Goal: Transaction & Acquisition: Purchase product/service

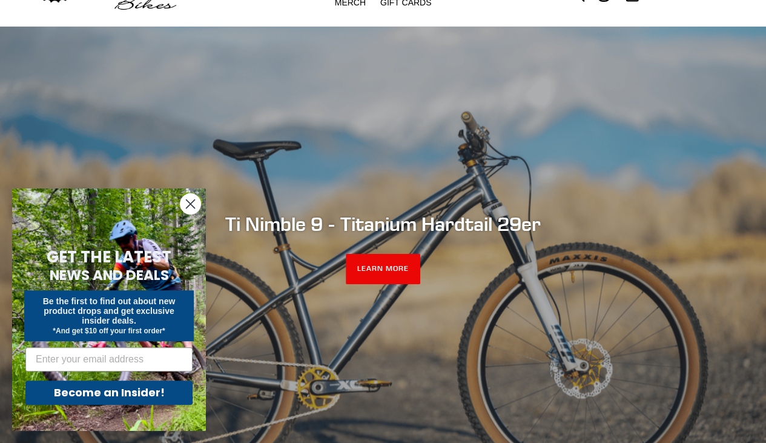
scroll to position [64, 0]
click at [191, 203] on icon "Close dialog" at bounding box center [190, 204] width 8 height 8
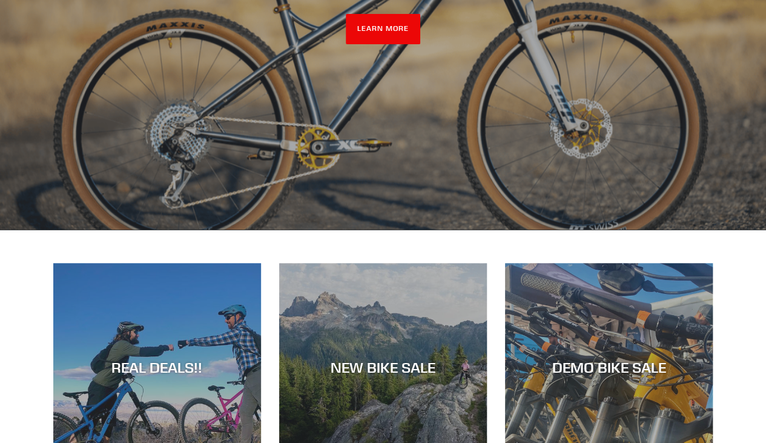
scroll to position [300, 0]
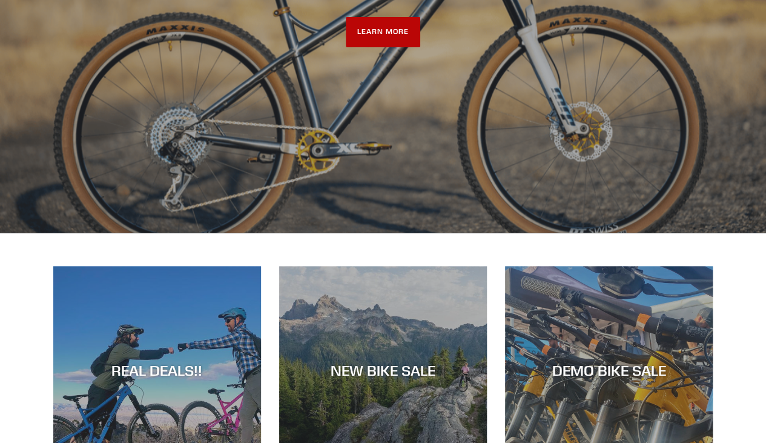
click at [388, 37] on link "LEARN MORE" at bounding box center [383, 32] width 74 height 30
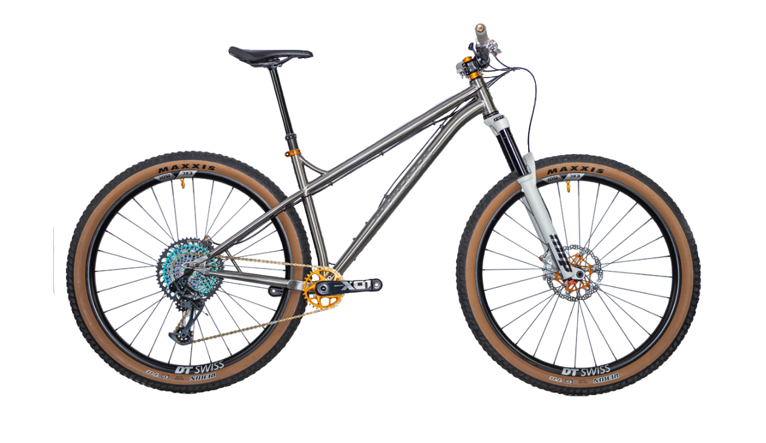
scroll to position [2403, 0]
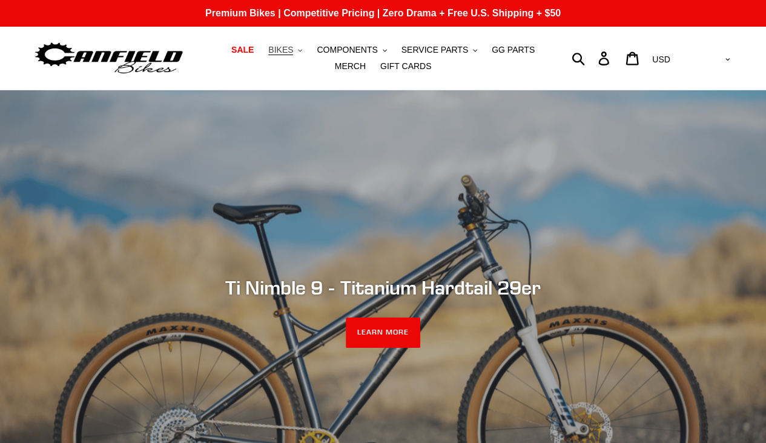
click at [276, 51] on span "BIKES" at bounding box center [280, 50] width 25 height 10
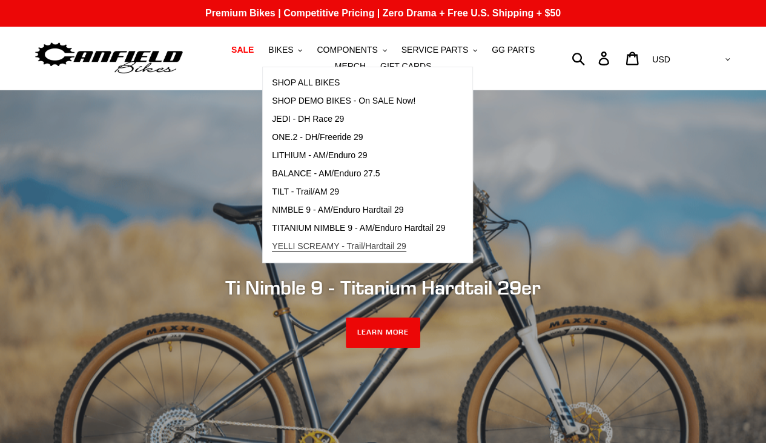
click at [351, 243] on span "YELLI SCREAMY - Trail/Hardtail 29" at bounding box center [339, 246] width 134 height 10
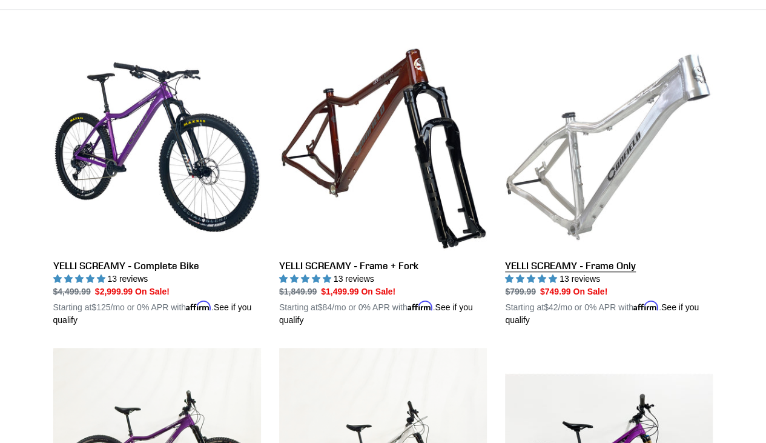
scroll to position [323, 0]
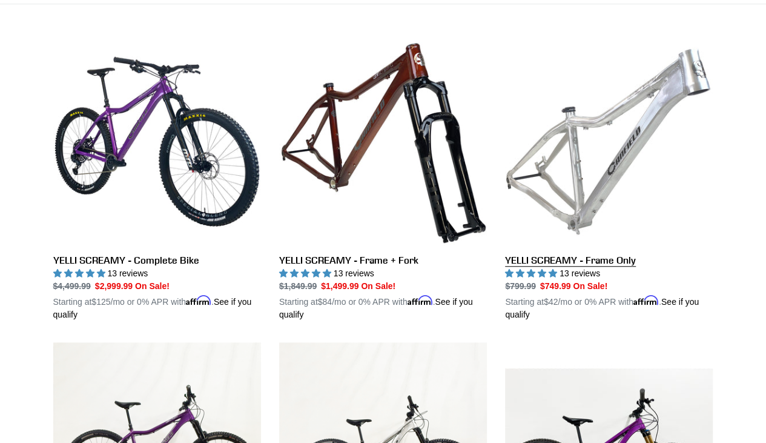
click at [599, 257] on link "YELLI SCREAMY - Frame Only" at bounding box center [609, 179] width 208 height 283
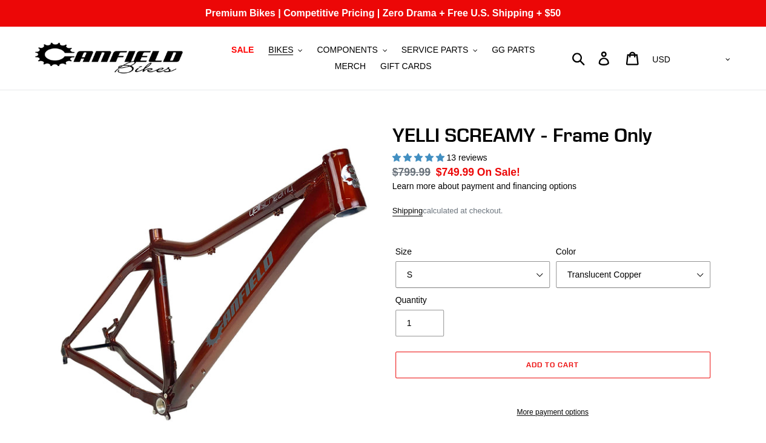
select select "highest-rating"
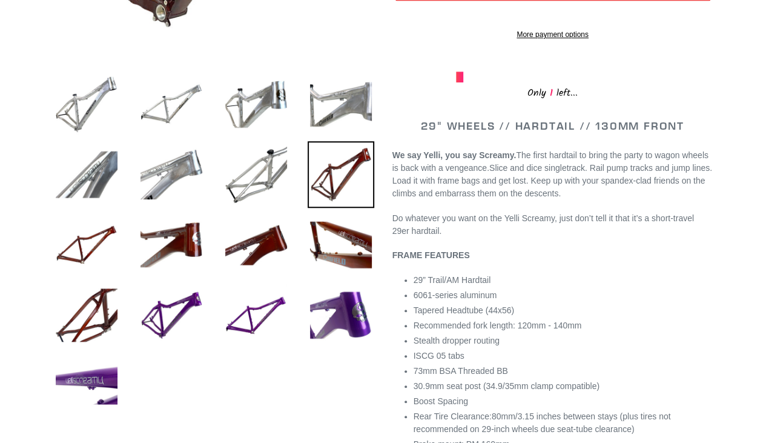
scroll to position [392, 0]
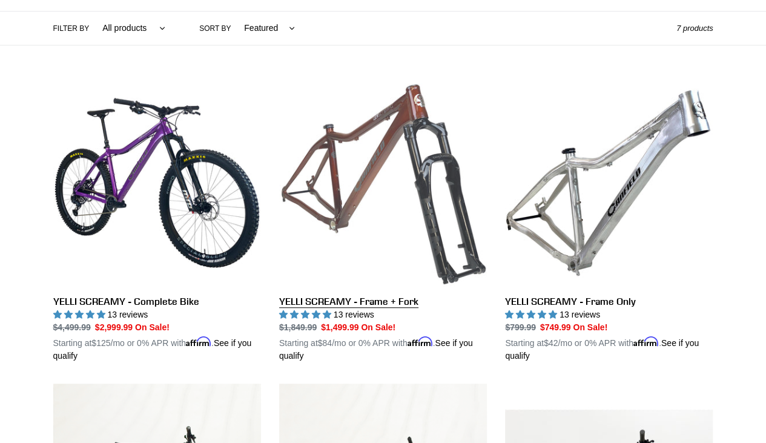
scroll to position [281, 0]
click at [372, 240] on link "YELLI SCREAMY - Frame + Fork" at bounding box center [383, 220] width 208 height 283
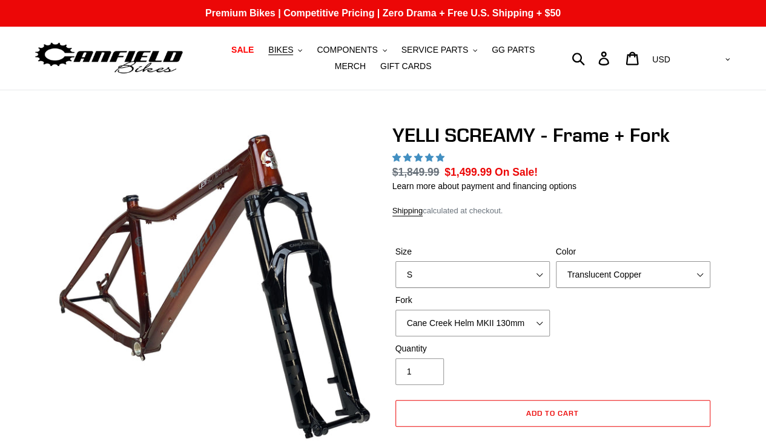
select select "highest-rating"
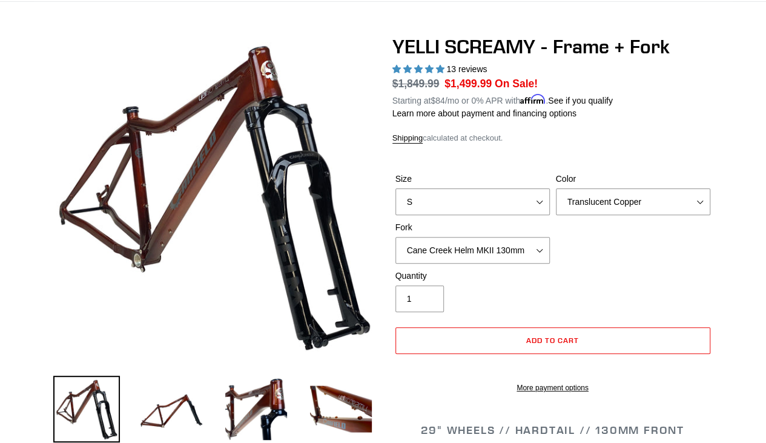
scroll to position [90, 0]
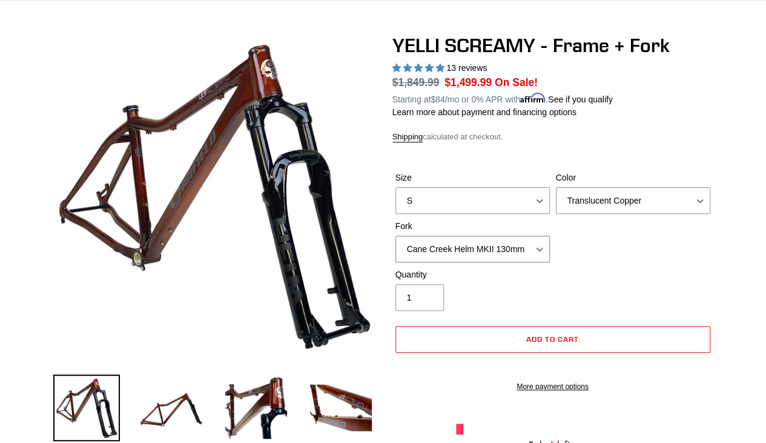
click at [537, 245] on select "Cane Creek Helm MKII 130mm Fox 34 SL Factory Grip X 130mm RockShox Pike Ultimat…" at bounding box center [472, 248] width 154 height 27
click at [637, 245] on div "Size S M L XL Color Translucent Copper Purple Haze Raw Fork Cane Creek Helm MKI…" at bounding box center [552, 219] width 321 height 97
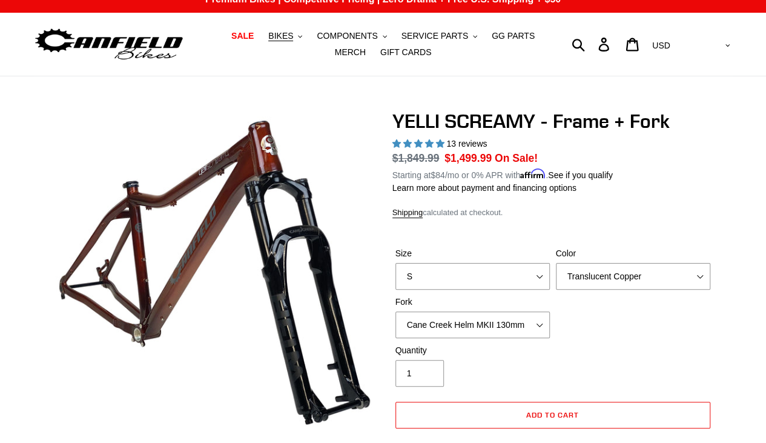
scroll to position [0, 0]
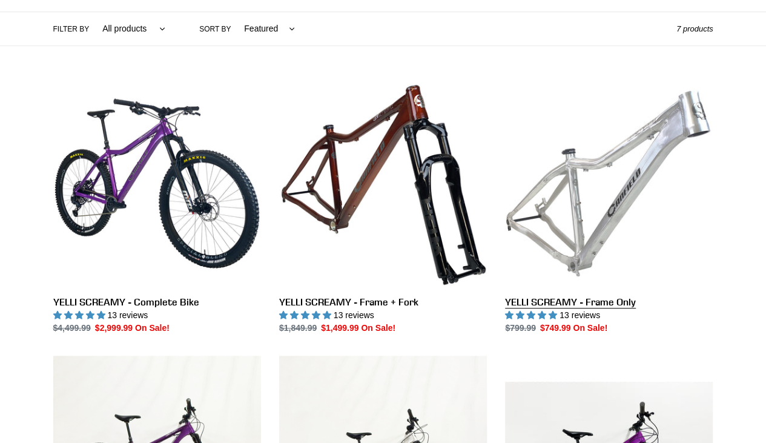
scroll to position [281, 0]
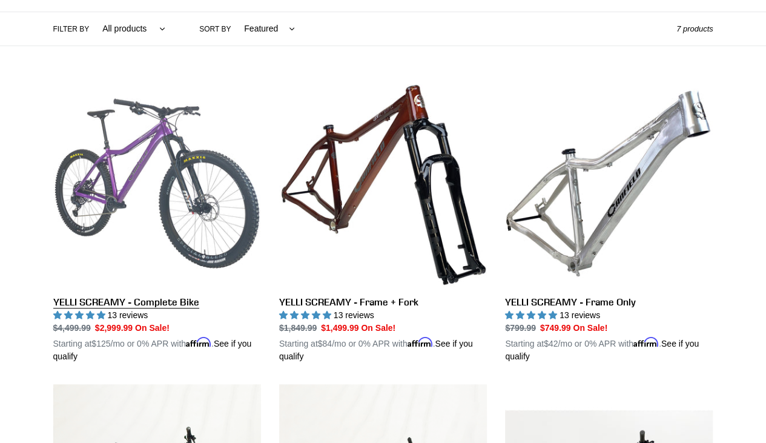
click at [154, 270] on link "YELLI SCREAMY - Complete Bike" at bounding box center [157, 220] width 208 height 283
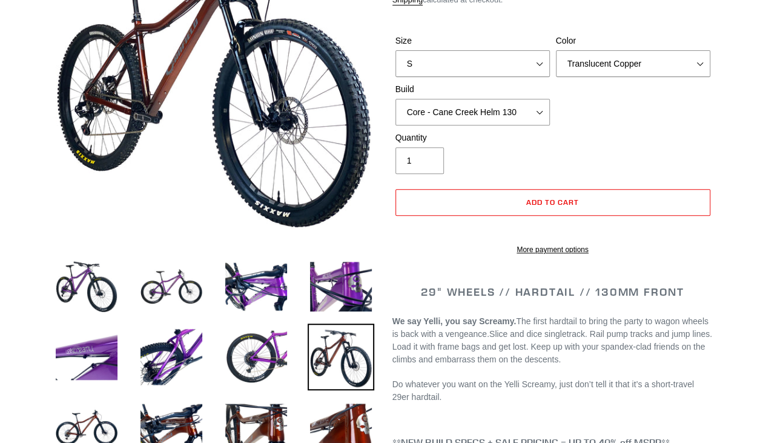
select select "highest-rating"
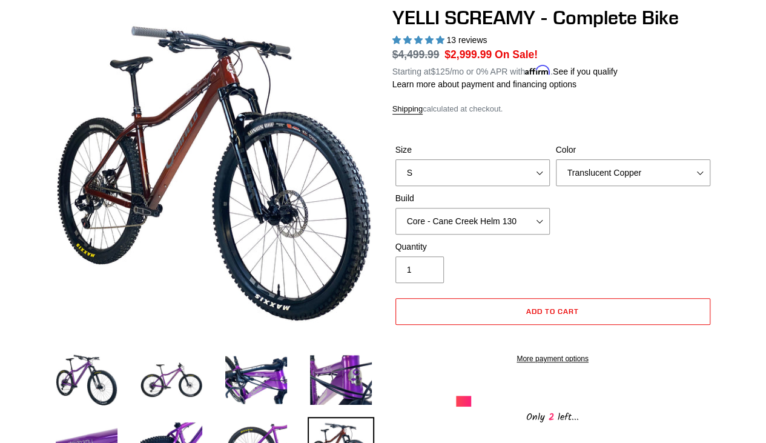
scroll to position [115, 0]
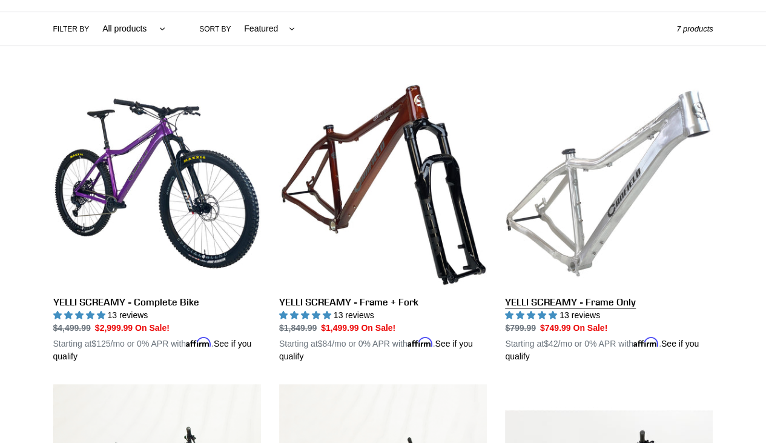
click at [599, 304] on link "YELLI SCREAMY - Frame Only" at bounding box center [609, 220] width 208 height 283
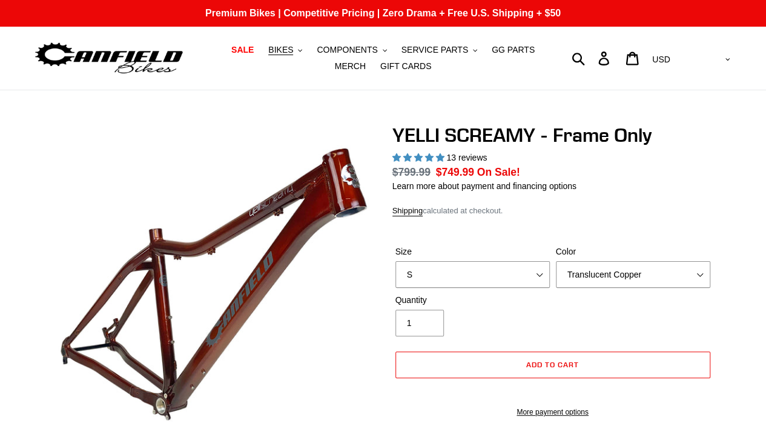
select select "highest-rating"
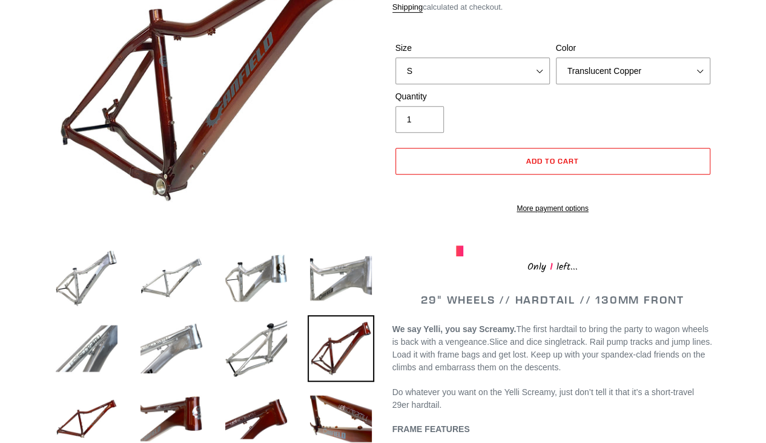
scroll to position [219, 0]
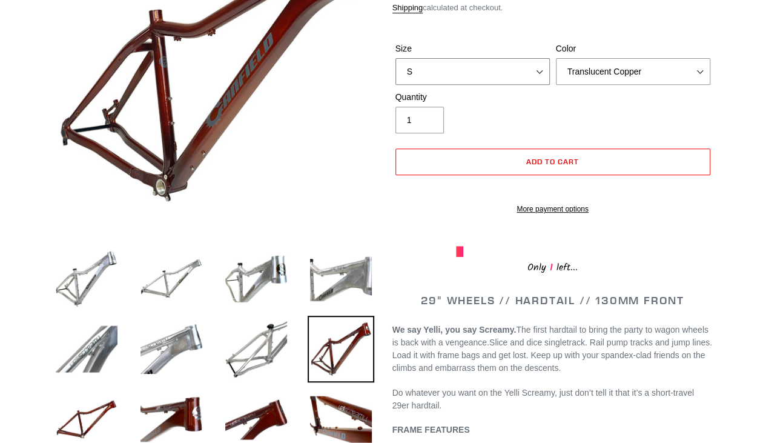
click at [539, 68] on select "S M L XL" at bounding box center [472, 71] width 154 height 27
click at [395, 58] on select "S M L XL" at bounding box center [472, 71] width 154 height 27
click at [600, 68] on select "Translucent Copper Purple Haze Raw" at bounding box center [633, 71] width 154 height 27
click at [600, 31] on form "Size S M L XL Color Translucent Copper Purple Haze Raw S / Translucent Copper S…" at bounding box center [552, 124] width 321 height 203
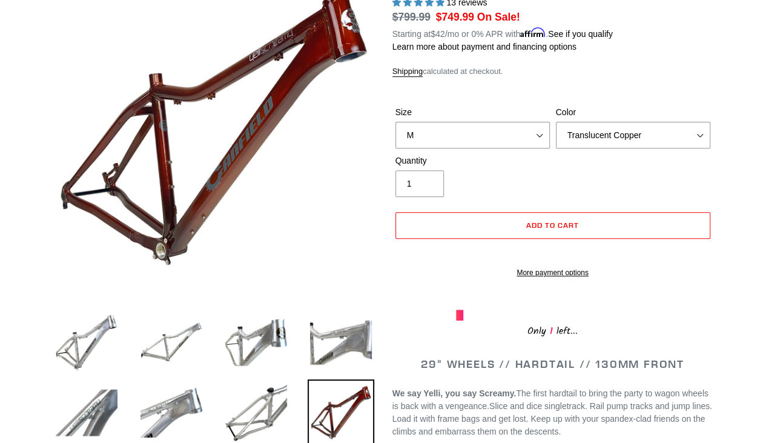
scroll to position [154, 0]
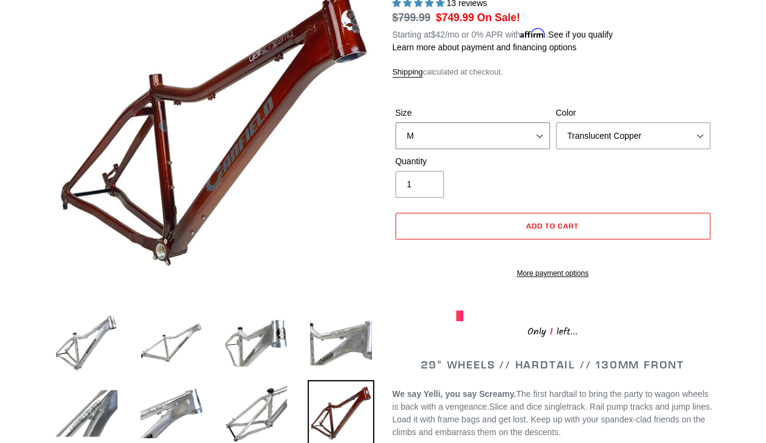
click at [537, 131] on select "S M L XL" at bounding box center [472, 135] width 154 height 27
select select "L"
click at [395, 122] on select "S M L XL" at bounding box center [472, 135] width 154 height 27
click at [576, 128] on select "Translucent Copper Purple Haze Raw" at bounding box center [633, 135] width 154 height 27
click at [556, 122] on select "Translucent Copper Purple Haze Raw" at bounding box center [633, 135] width 154 height 27
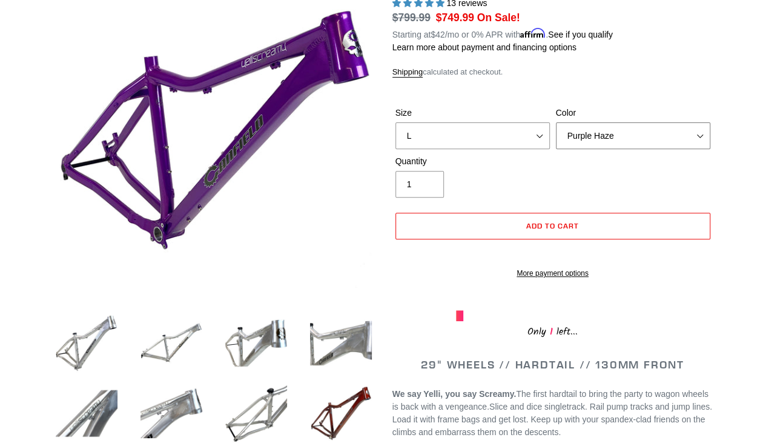
click at [591, 135] on select "Translucent Copper Purple Haze Raw" at bounding box center [633, 135] width 154 height 27
select select "Translucent Copper"
click at [556, 122] on select "Translucent Copper Purple Haze Raw" at bounding box center [633, 135] width 154 height 27
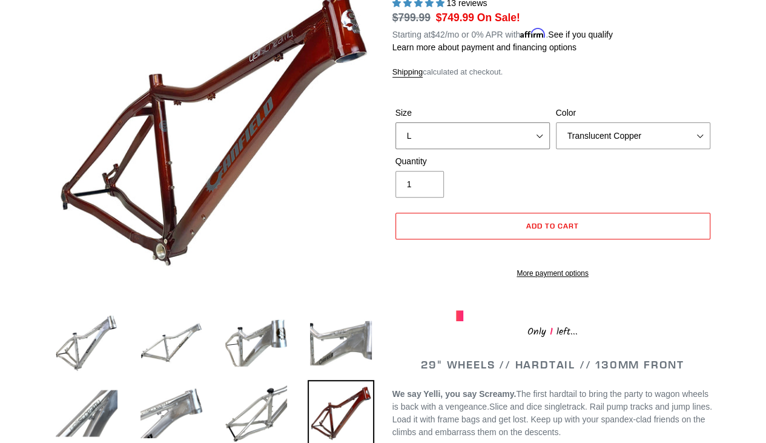
click at [504, 134] on select "S M L XL" at bounding box center [472, 135] width 154 height 27
click at [395, 122] on select "S M L XL" at bounding box center [472, 135] width 154 height 27
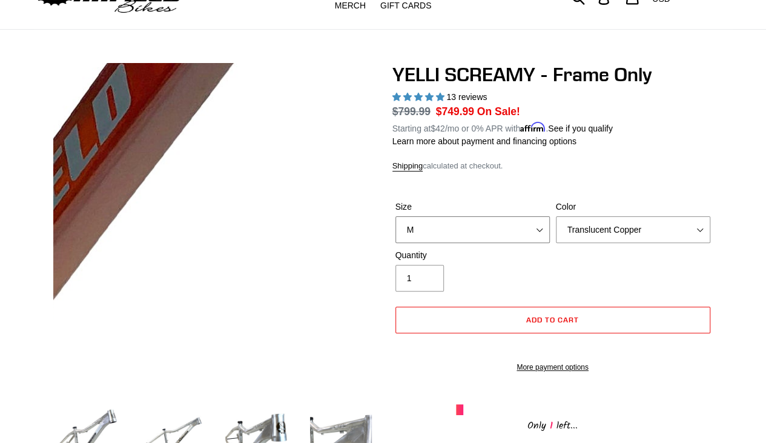
scroll to position [60, 0]
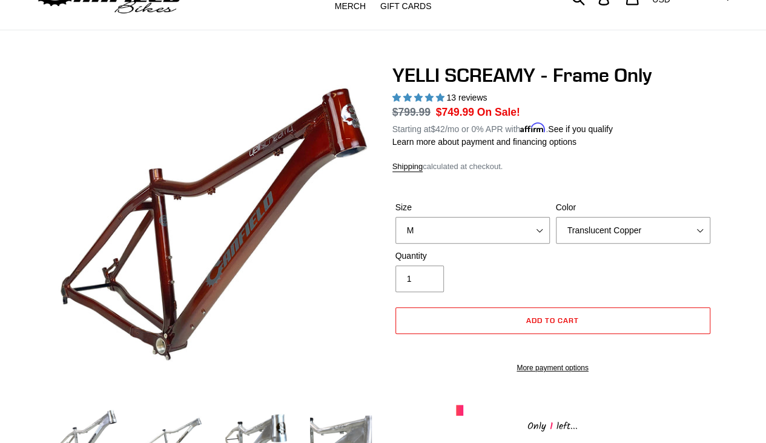
click at [423, 100] on span "5.00 stars" at bounding box center [419, 97] width 11 height 8
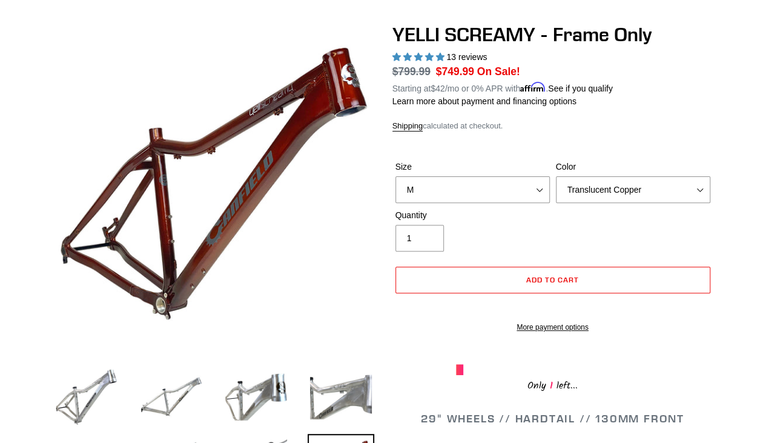
scroll to position [100, 0]
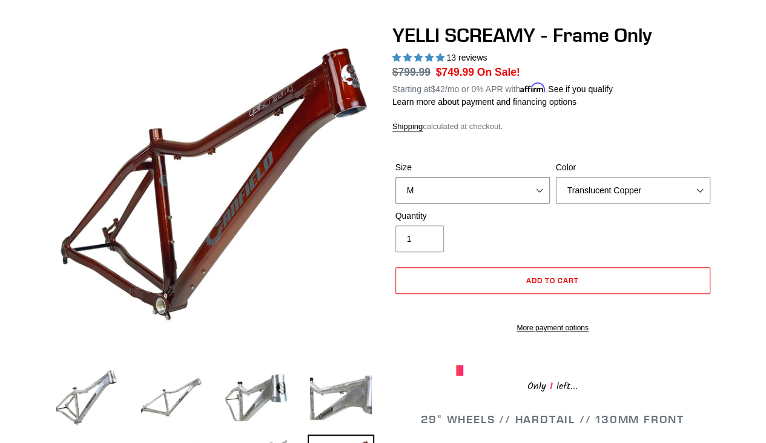
click at [536, 186] on select "S M L XL" at bounding box center [472, 190] width 154 height 27
click at [395, 177] on select "S M L XL" at bounding box center [472, 190] width 154 height 27
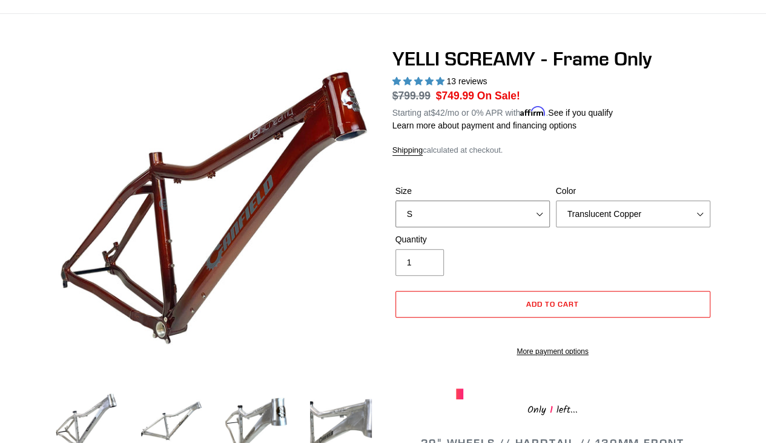
scroll to position [76, 0]
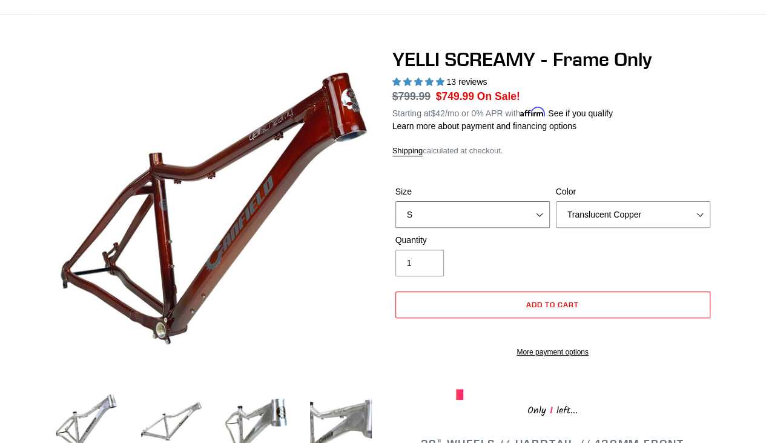
click at [521, 217] on select "S M L XL" at bounding box center [472, 214] width 154 height 27
select select "M"
click at [395, 201] on select "S M L XL" at bounding box center [472, 214] width 154 height 27
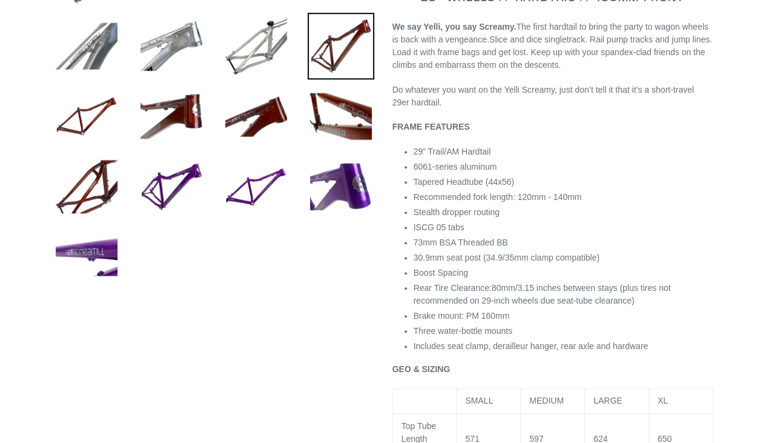
scroll to position [522, 0]
